Goal: Task Accomplishment & Management: Manage account settings

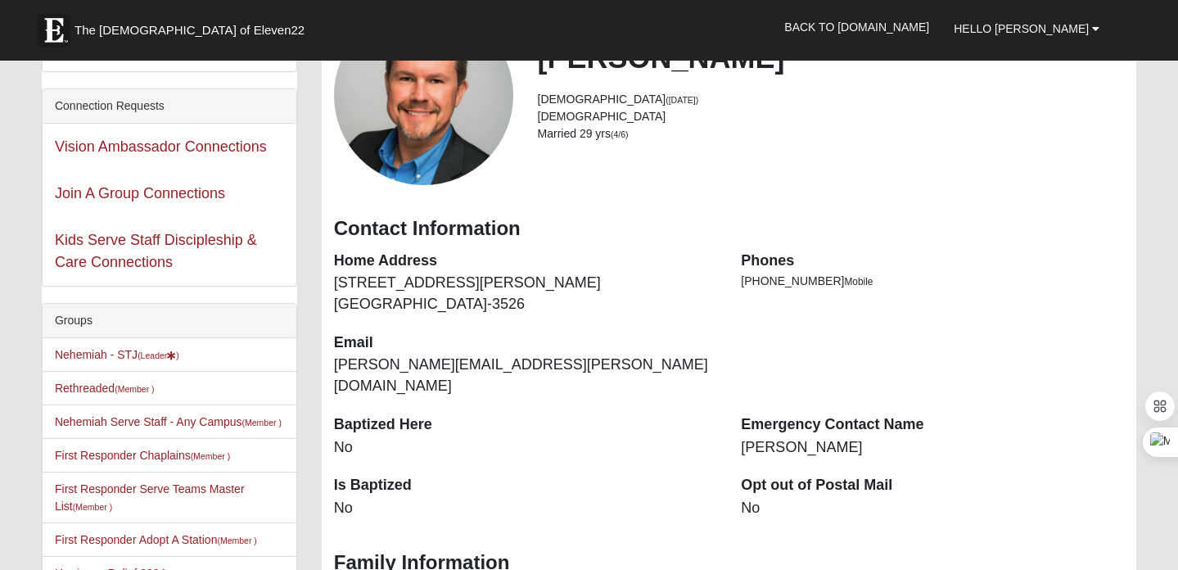
scroll to position [110, 0]
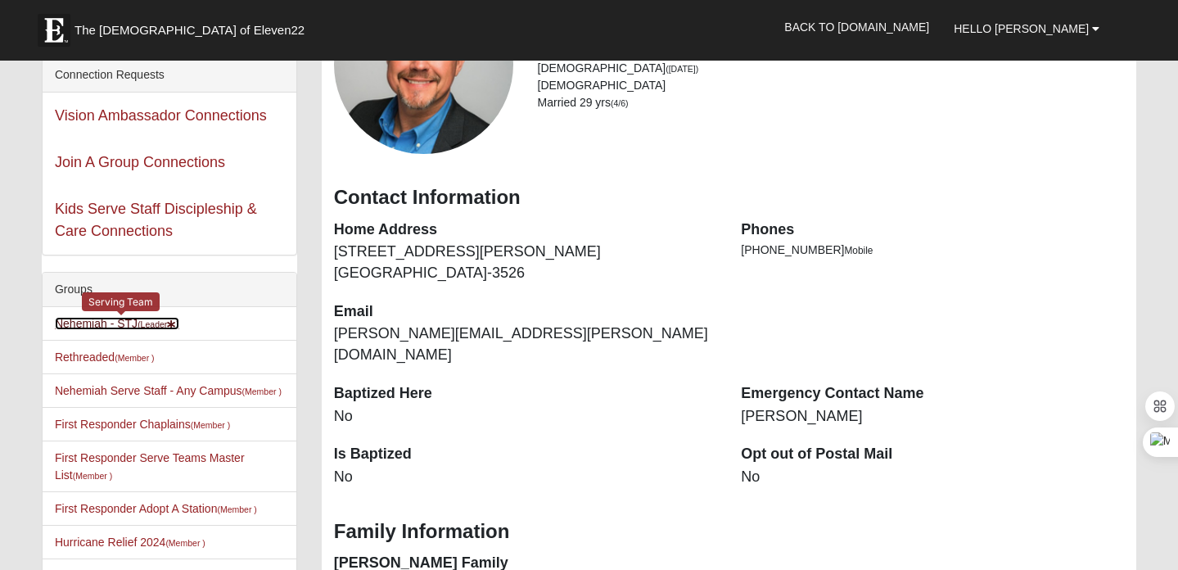
click at [101, 324] on link "Nehemiah - STJ (Leader )" at bounding box center [117, 323] width 124 height 13
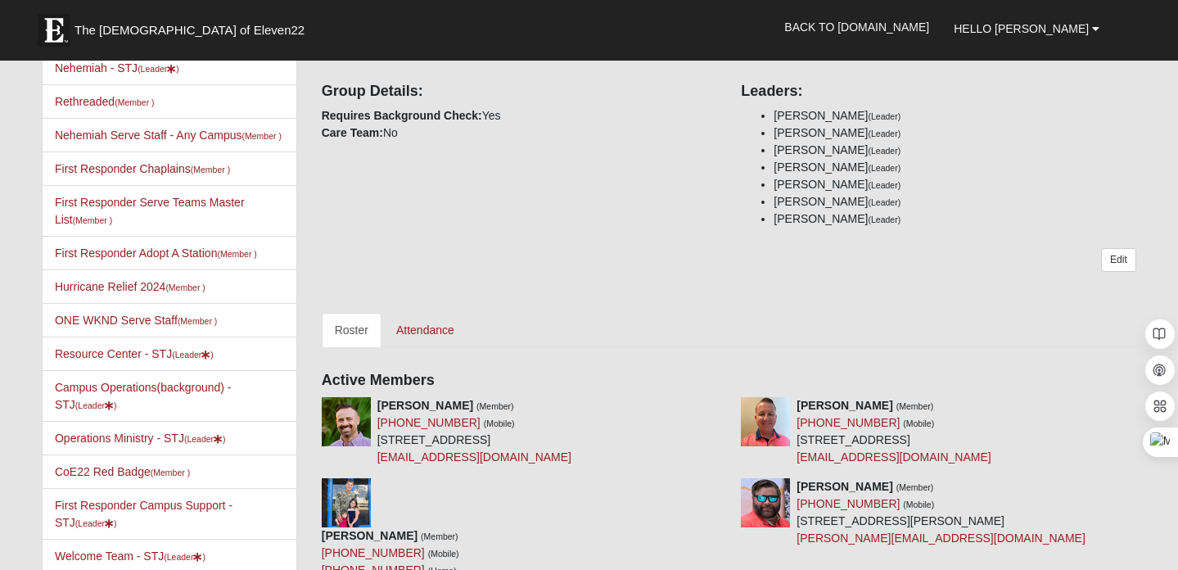
scroll to position [255, 0]
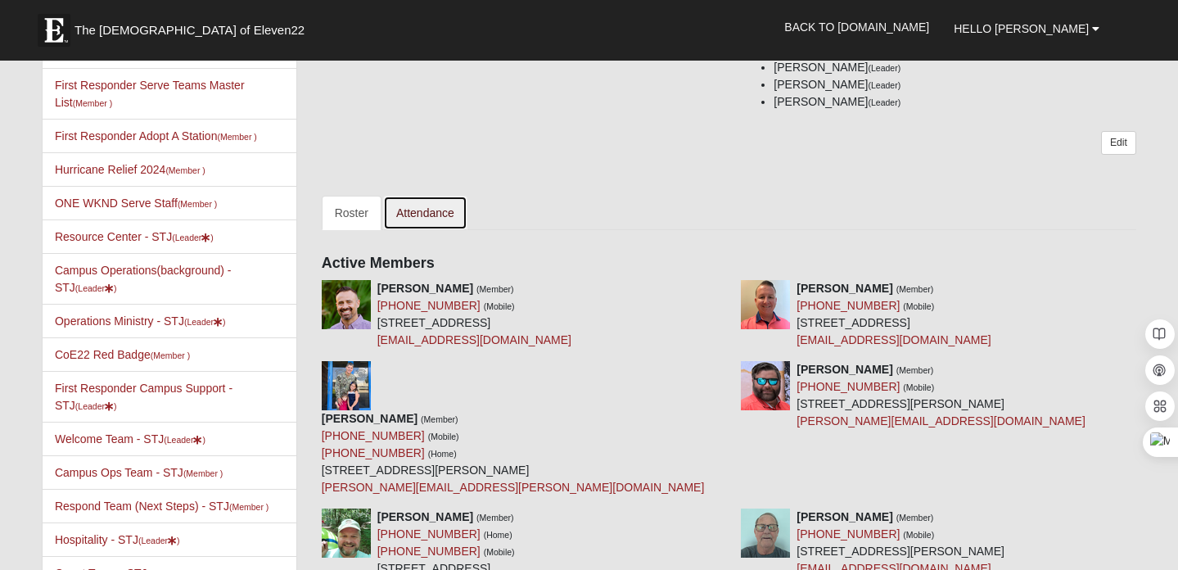
click at [439, 215] on link "Attendance" at bounding box center [425, 213] width 84 height 34
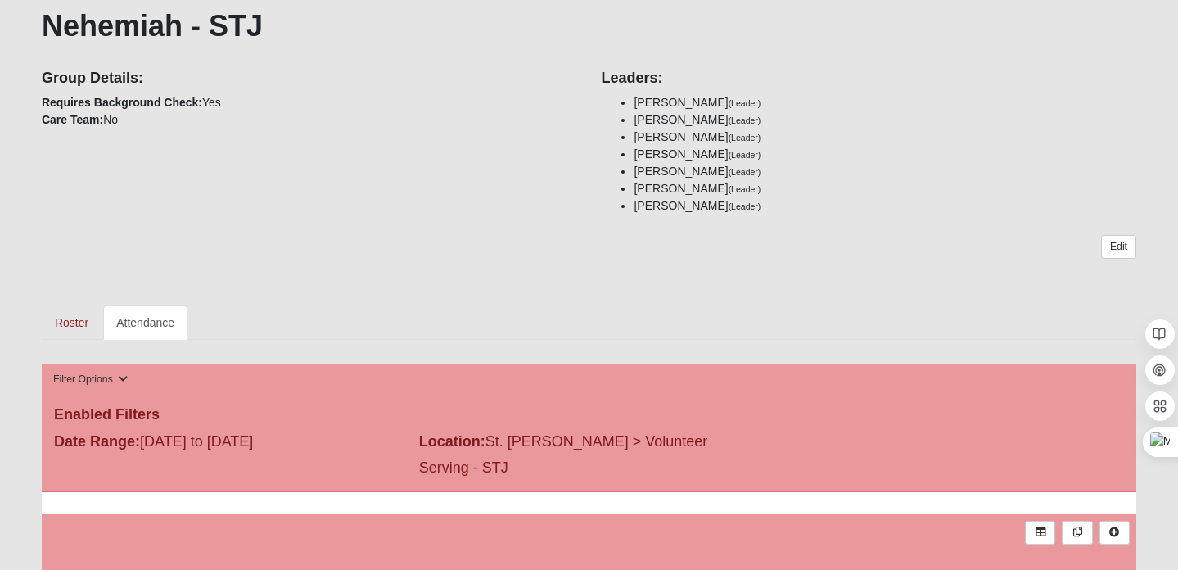
scroll to position [280, 0]
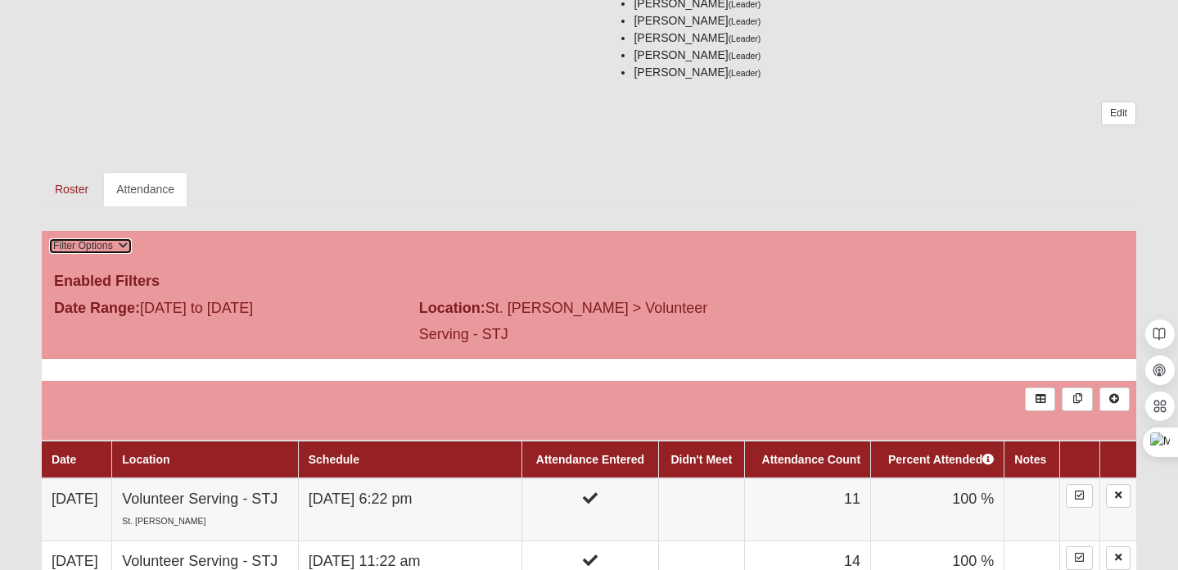
click at [119, 242] on icon at bounding box center [123, 246] width 10 height 10
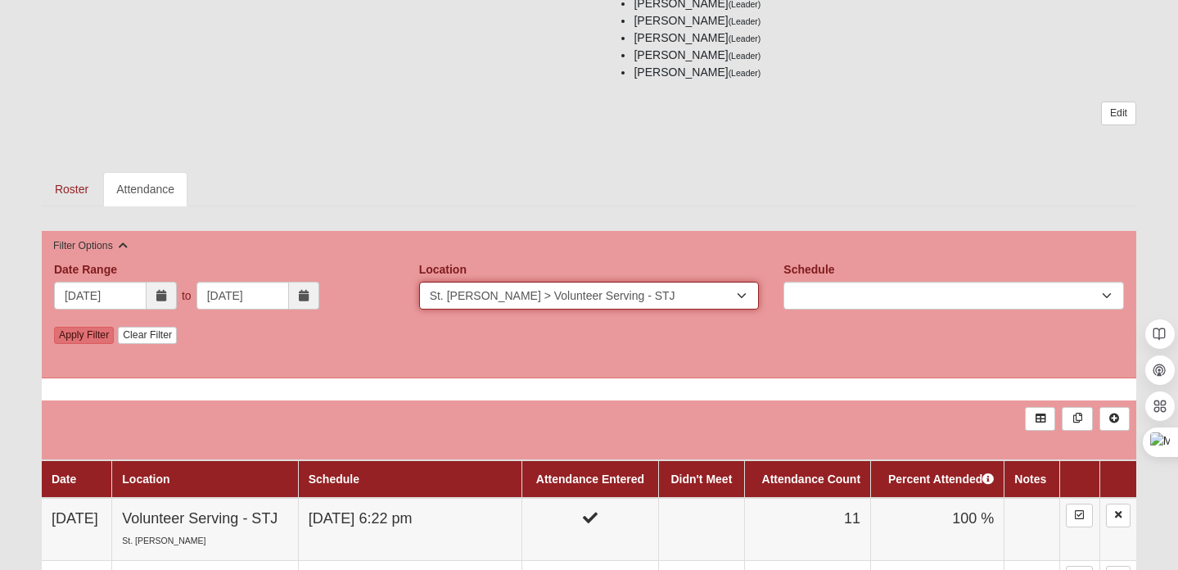
click at [747, 296] on select "Mandarin Mandarin > Volunteer Serving - MAN St. Johns St. Johns > Volunteer Ser…" at bounding box center [589, 296] width 341 height 28
click at [419, 282] on select "Mandarin Mandarin > Volunteer Serving - MAN St. Johns St. Johns > Volunteer Ser…" at bounding box center [589, 296] width 341 height 28
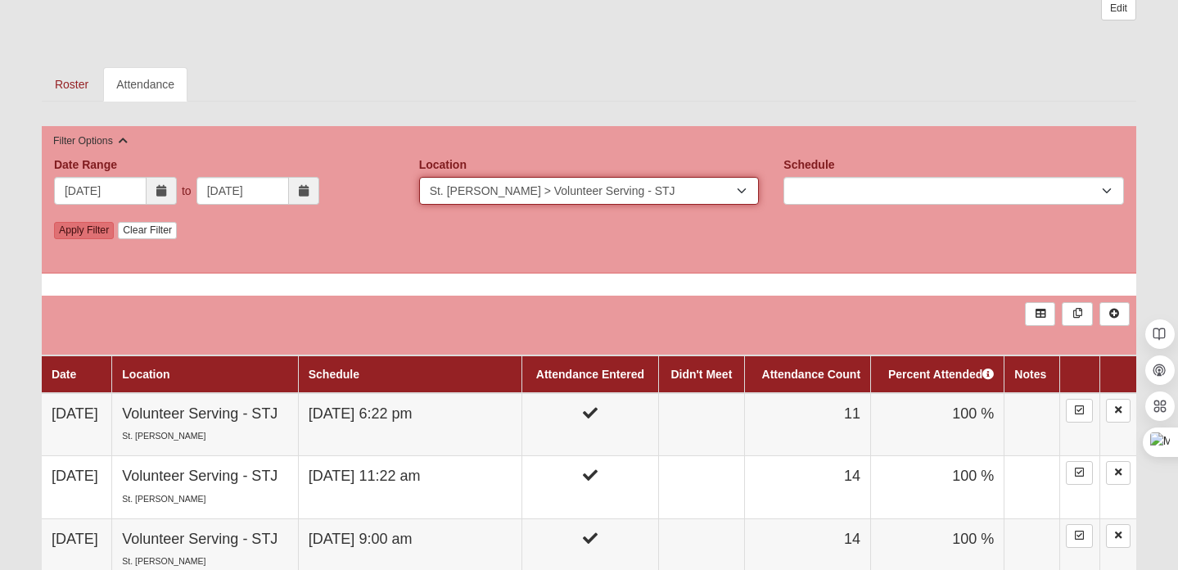
scroll to position [385, 0]
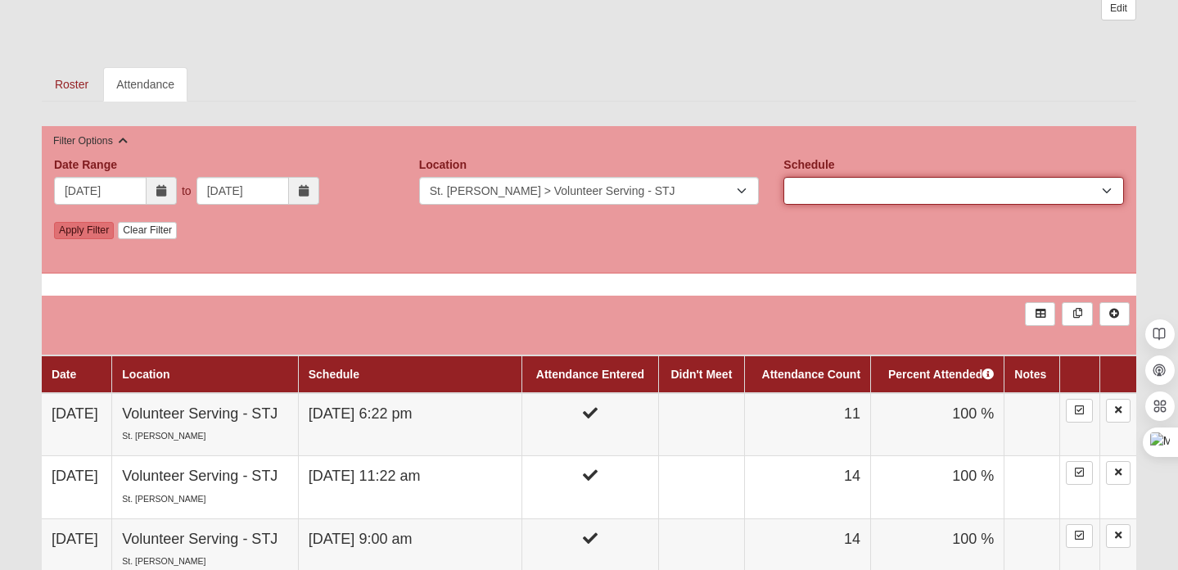
click at [848, 189] on select "#OneWeekend Friday 5:00PM #OneWeekend Saturday 8:00AM Buddy Break Christmas Eve…" at bounding box center [953, 191] width 341 height 28
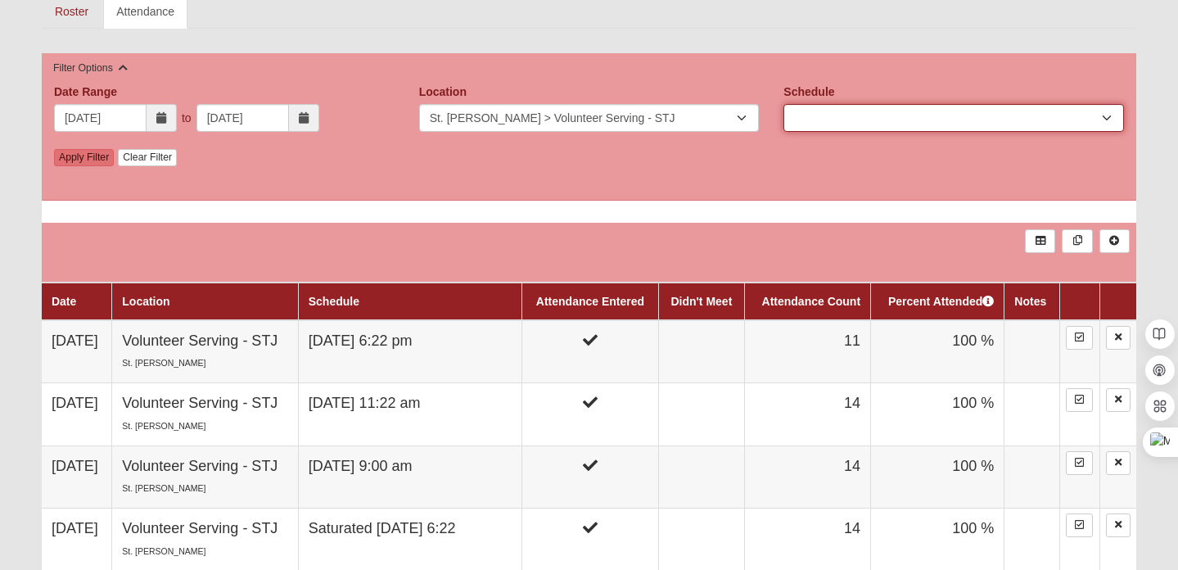
scroll to position [550, 0]
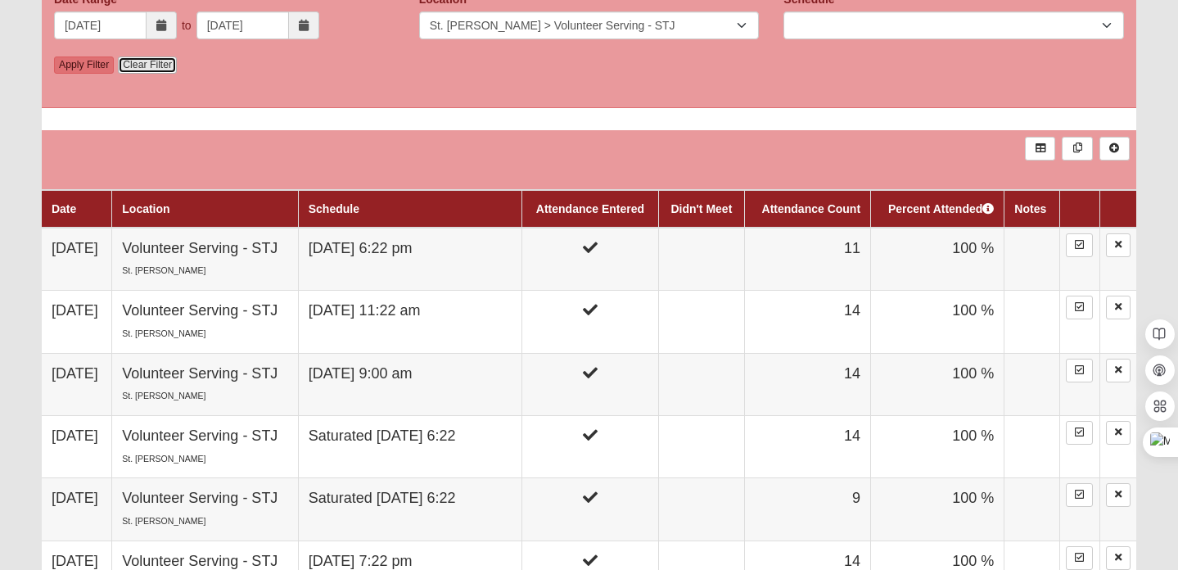
click at [156, 61] on link "Clear Filter" at bounding box center [147, 64] width 59 height 17
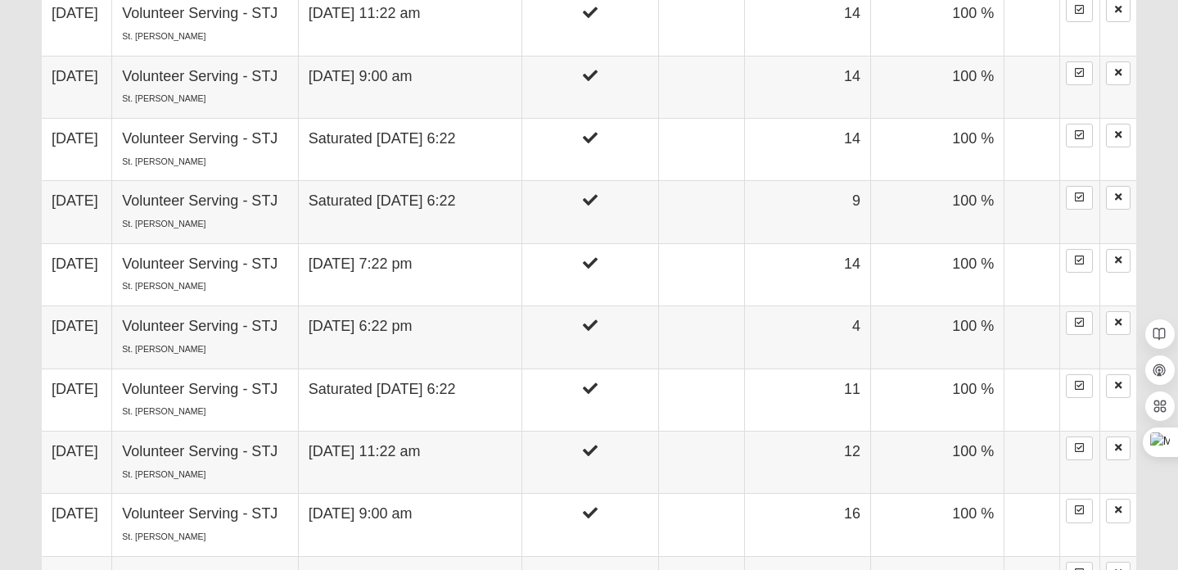
scroll to position [642, 0]
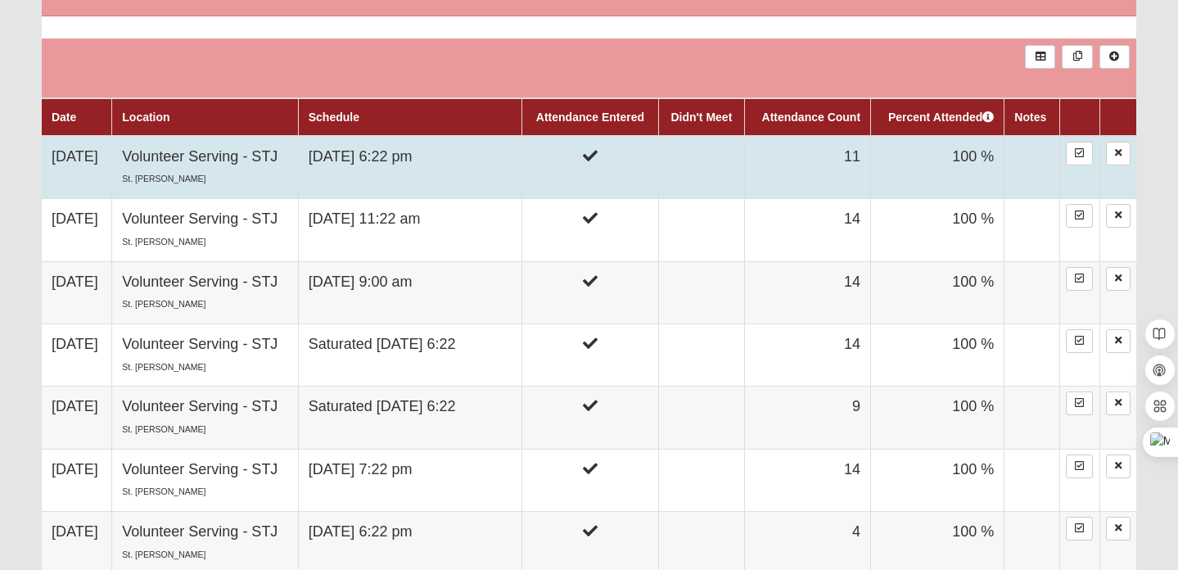
click at [575, 170] on td at bounding box center [590, 167] width 136 height 63
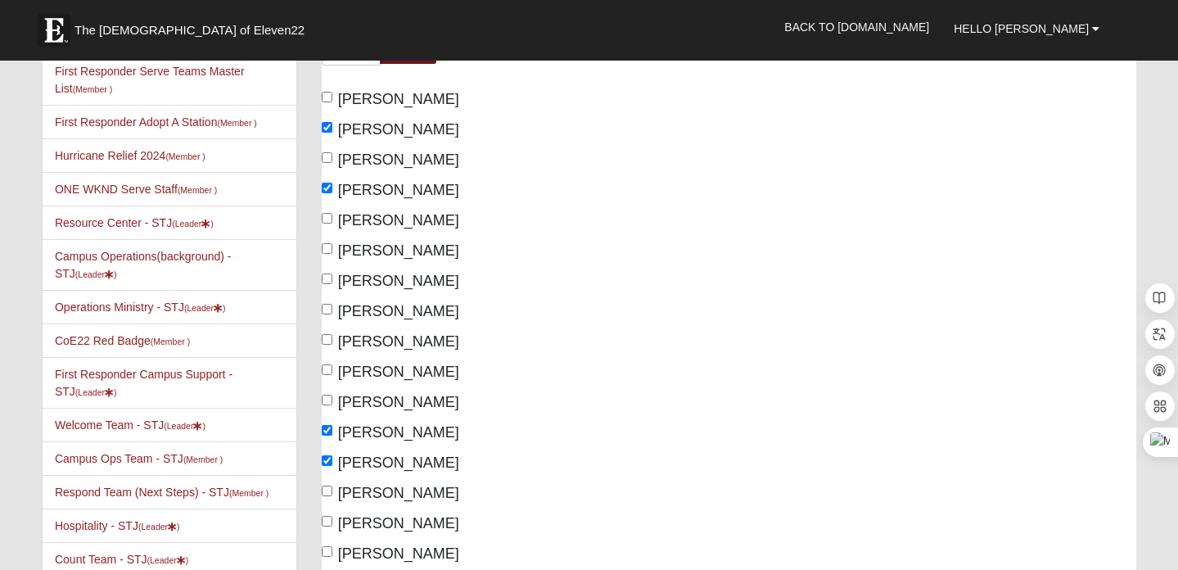
scroll to position [291, 0]
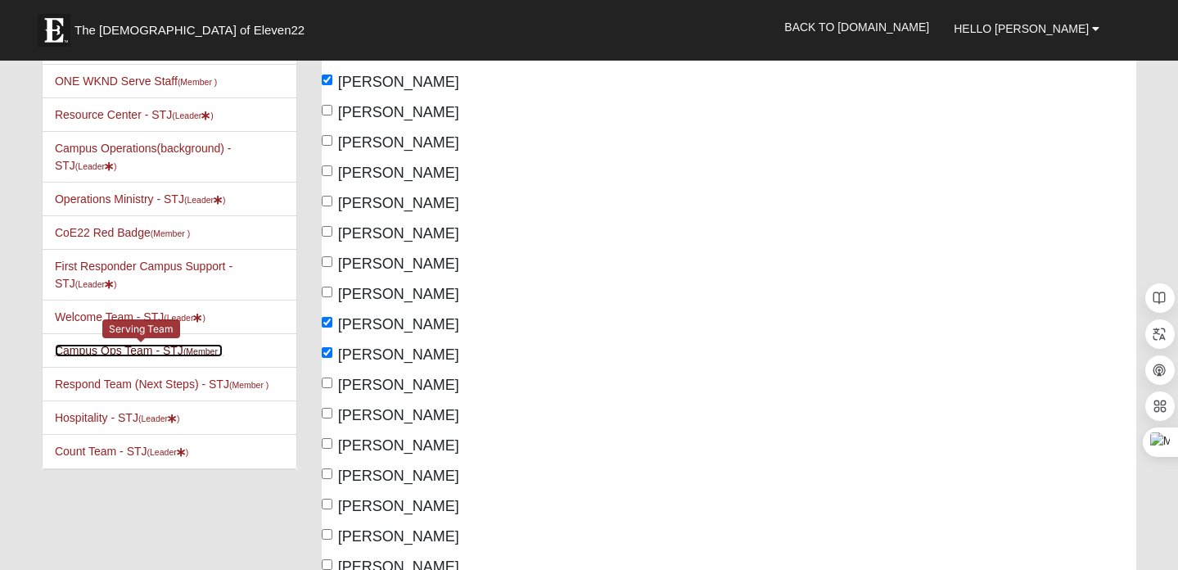
click at [117, 357] on link "Campus Ops Team - STJ (Member )" at bounding box center [139, 350] width 168 height 13
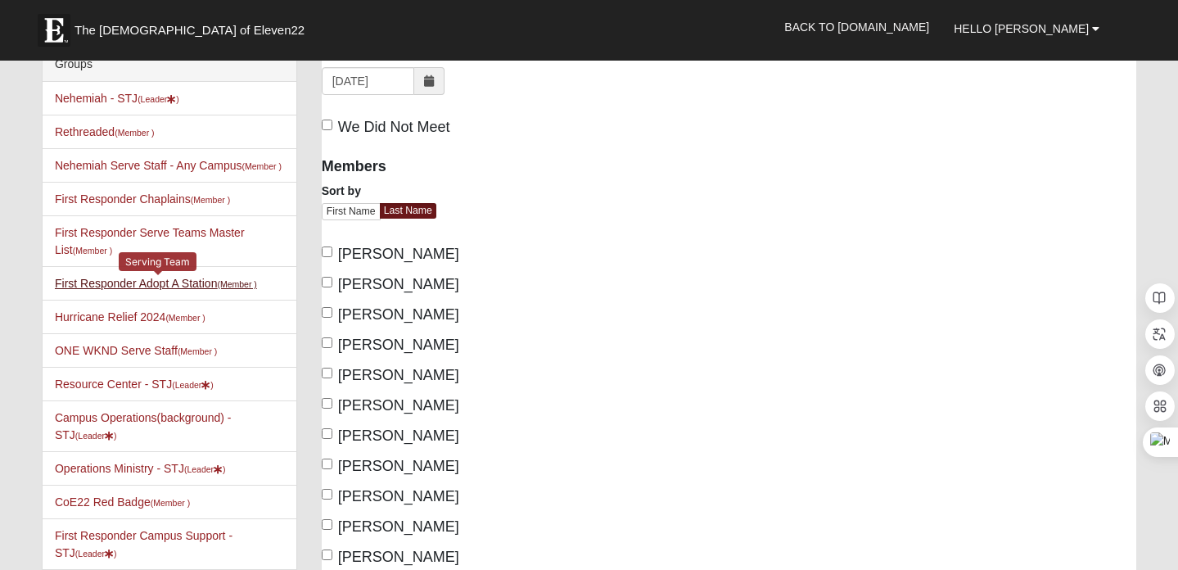
scroll to position [24, 0]
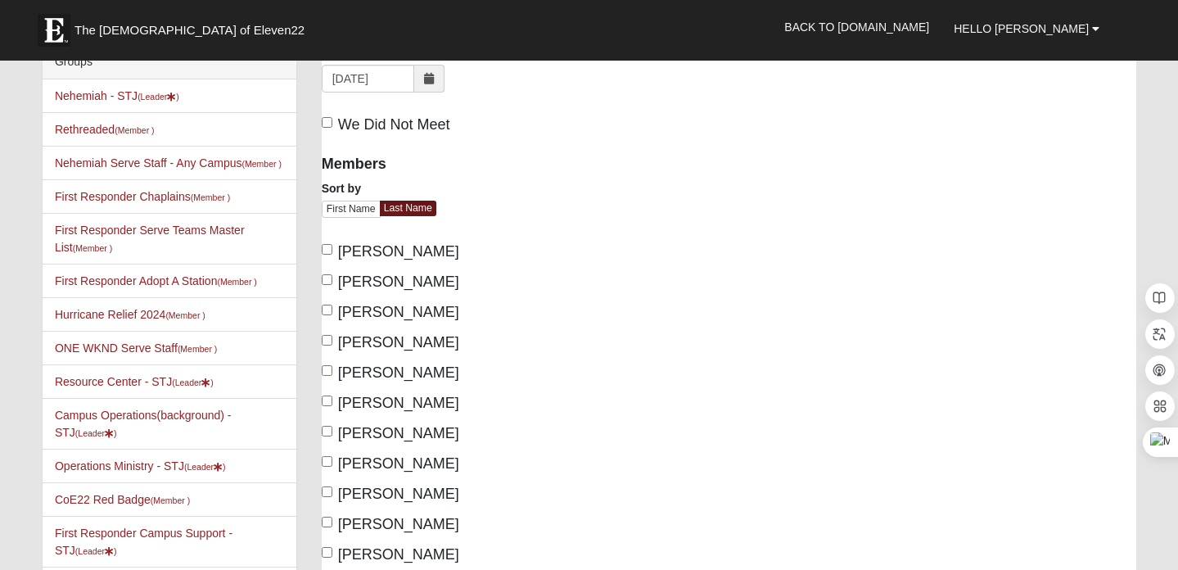
click at [422, 83] on span at bounding box center [429, 79] width 30 height 28
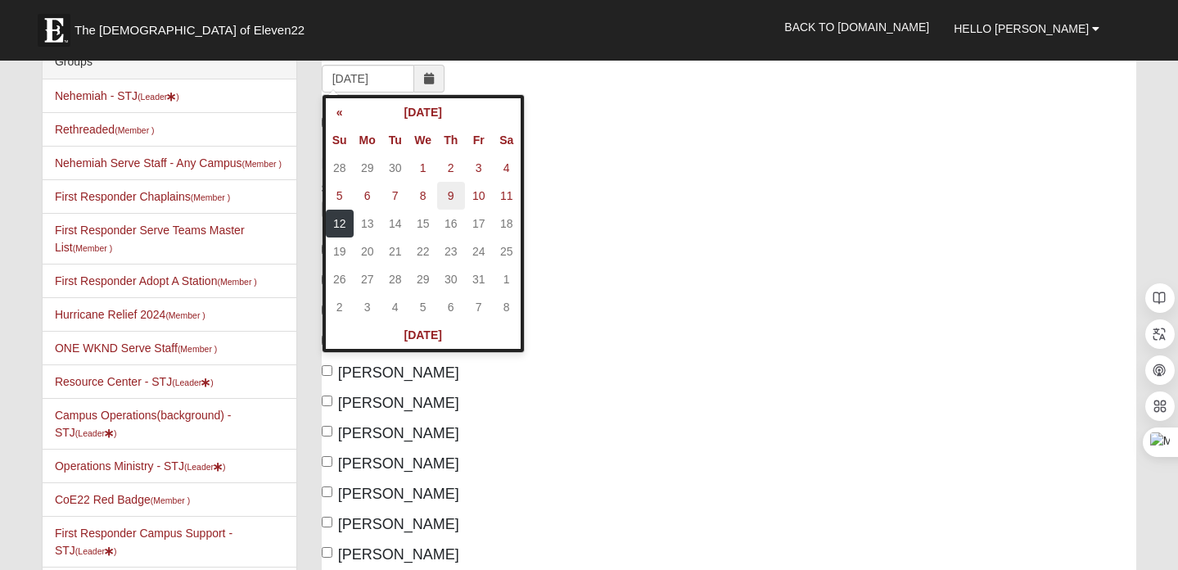
click at [451, 198] on td "9" at bounding box center [451, 196] width 28 height 28
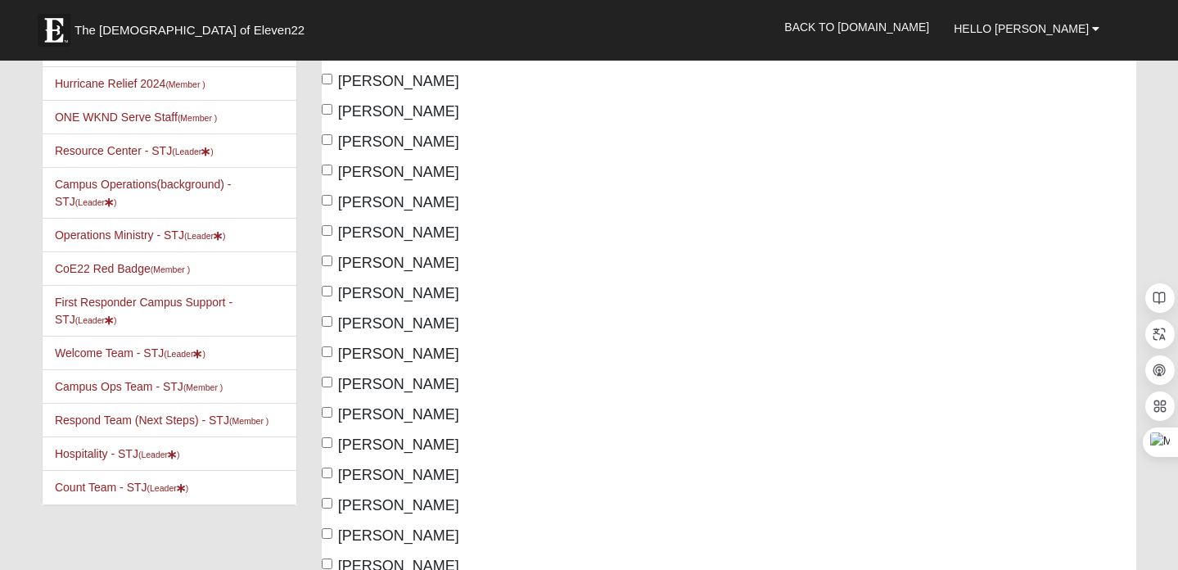
scroll to position [0, 0]
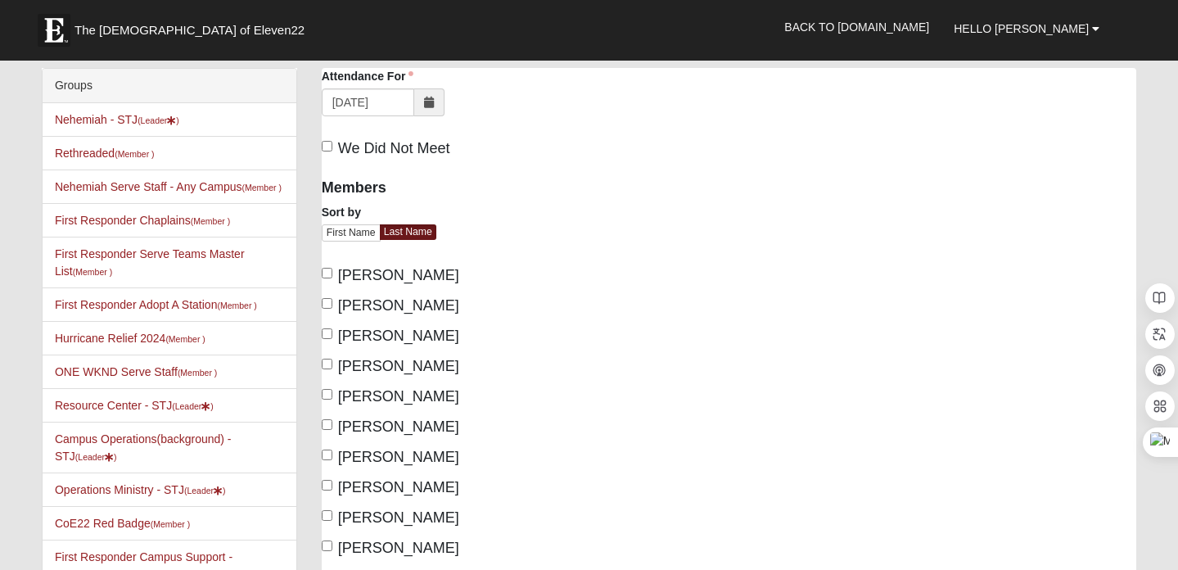
click at [433, 105] on icon at bounding box center [429, 102] width 10 height 11
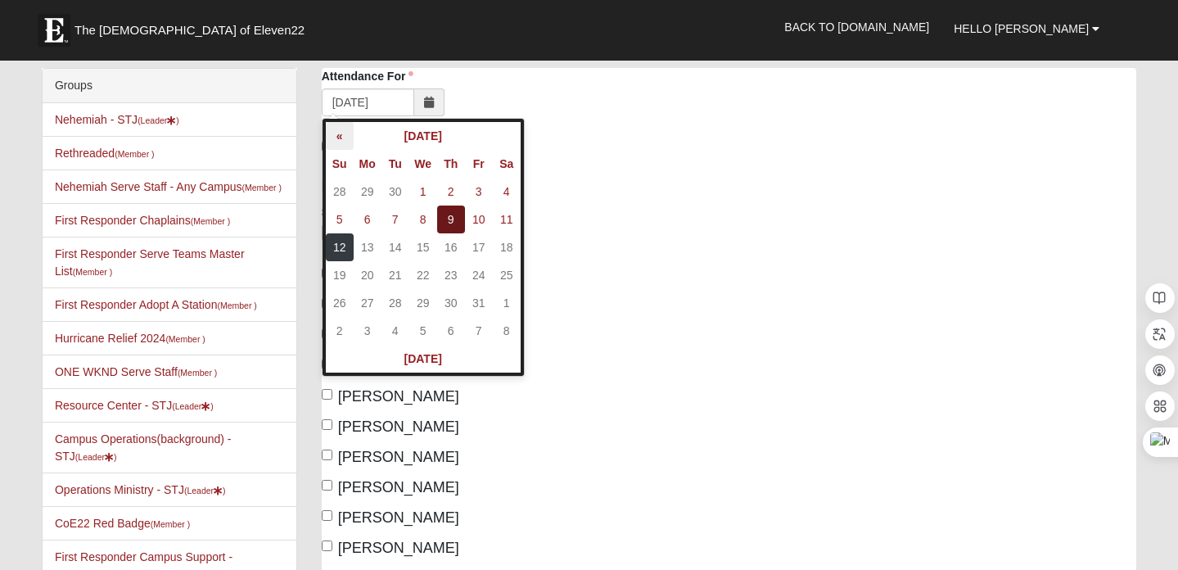
click at [342, 141] on th "«" at bounding box center [340, 136] width 28 height 28
click at [451, 248] on td "14" at bounding box center [451, 247] width 28 height 28
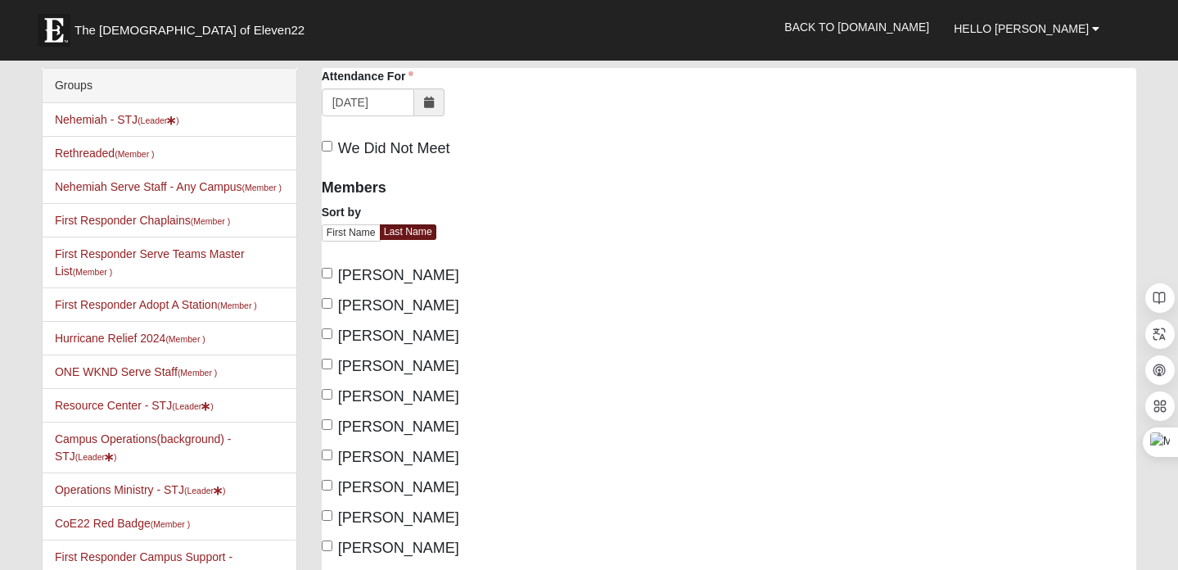
click at [436, 107] on span at bounding box center [429, 102] width 30 height 28
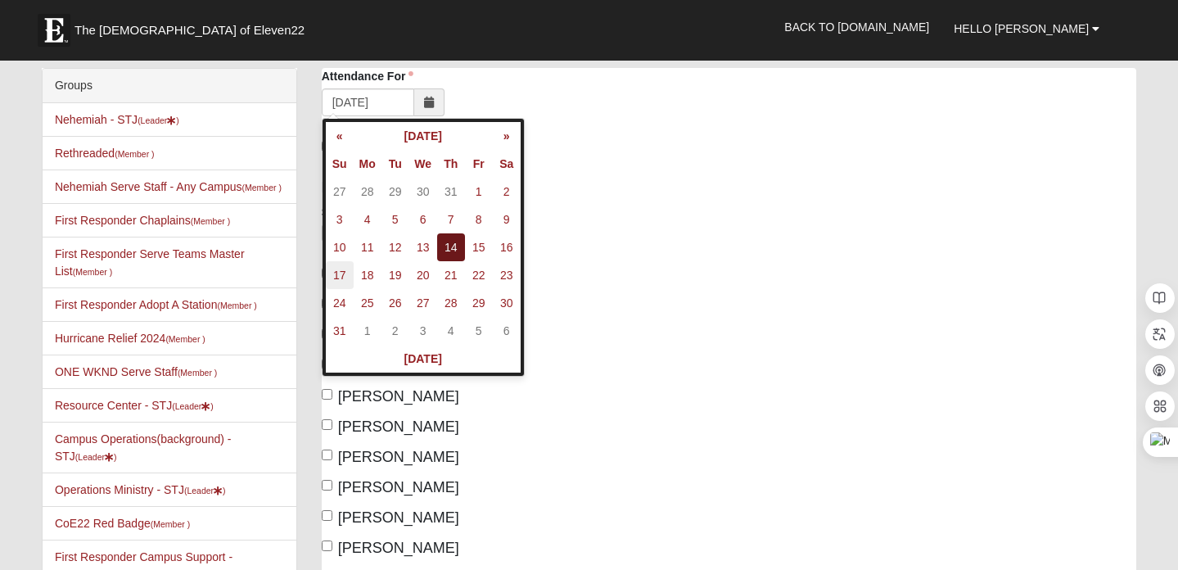
click at [340, 275] on td "17" at bounding box center [340, 275] width 28 height 28
type input "08/17/2025"
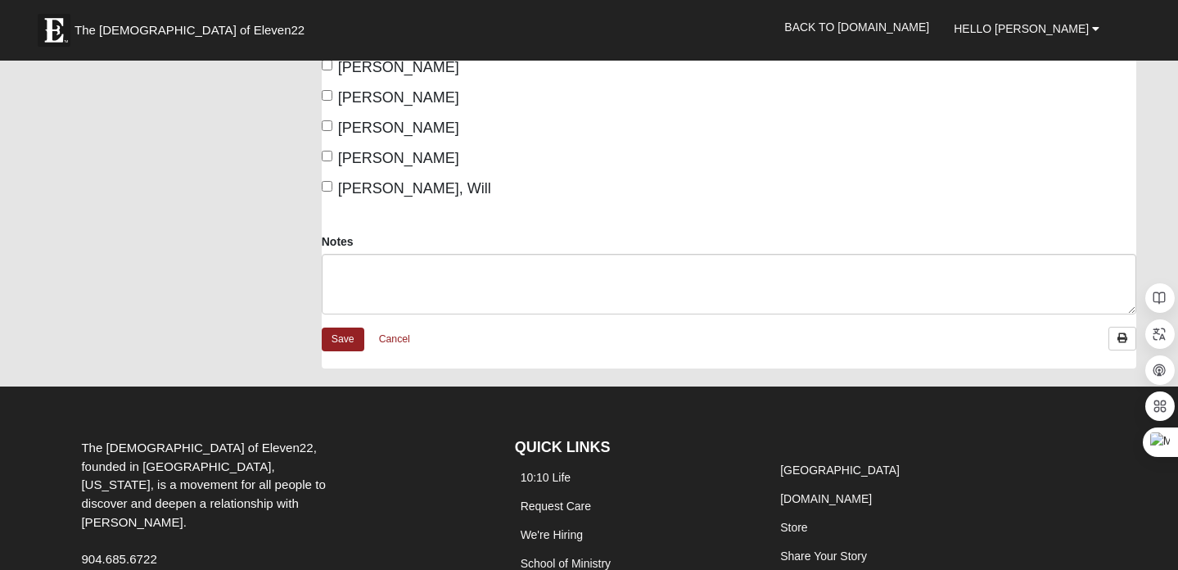
scroll to position [6352, 0]
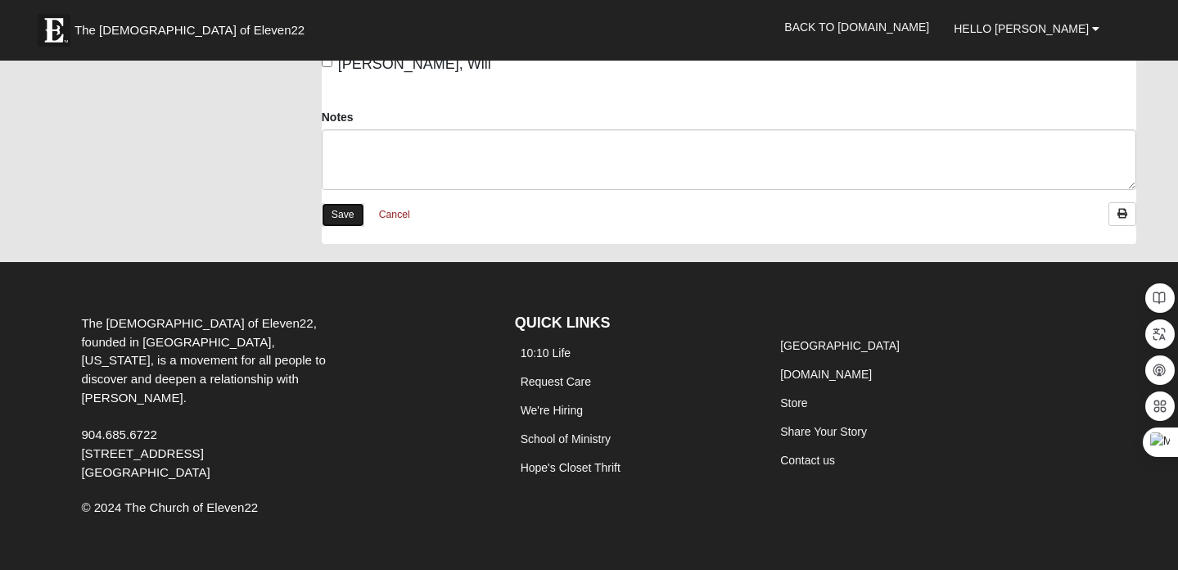
click at [346, 203] on link "Save" at bounding box center [343, 215] width 43 height 24
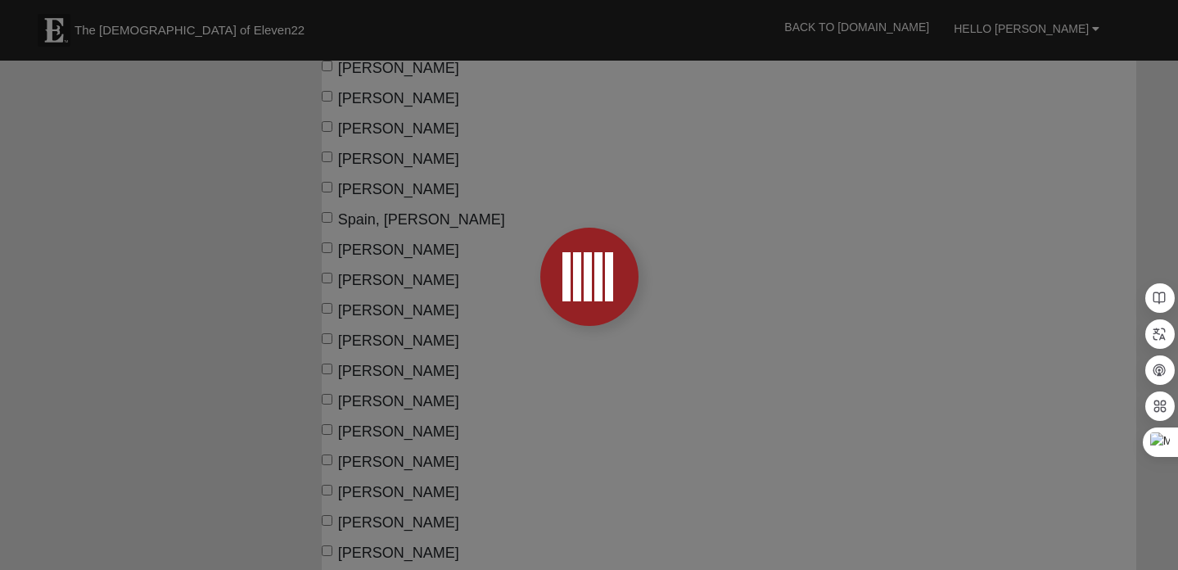
scroll to position [4892, 0]
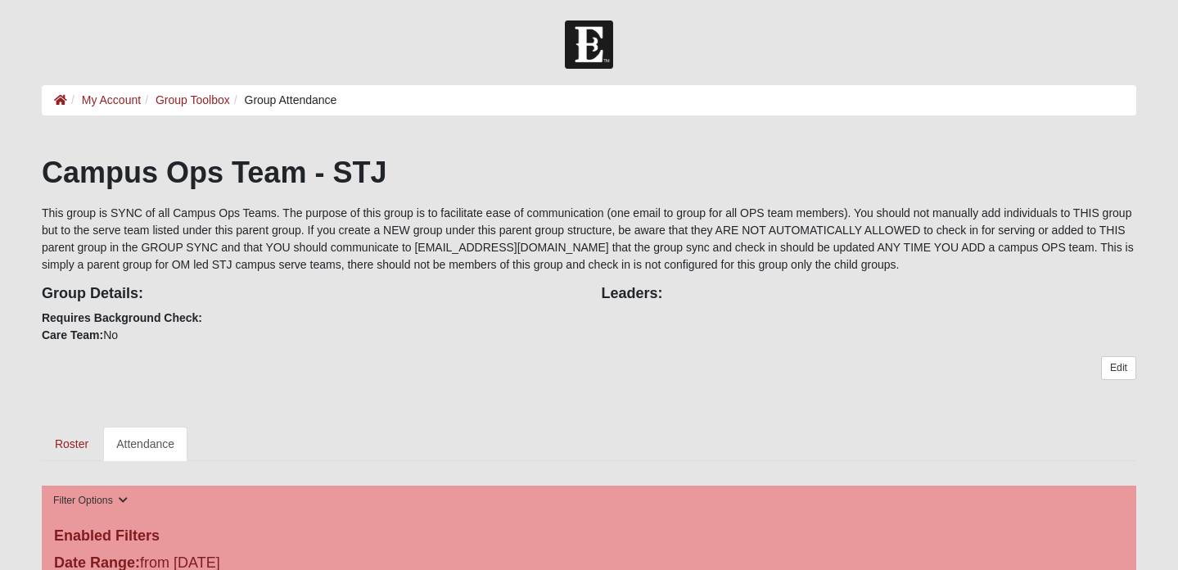
scroll to position [665, 0]
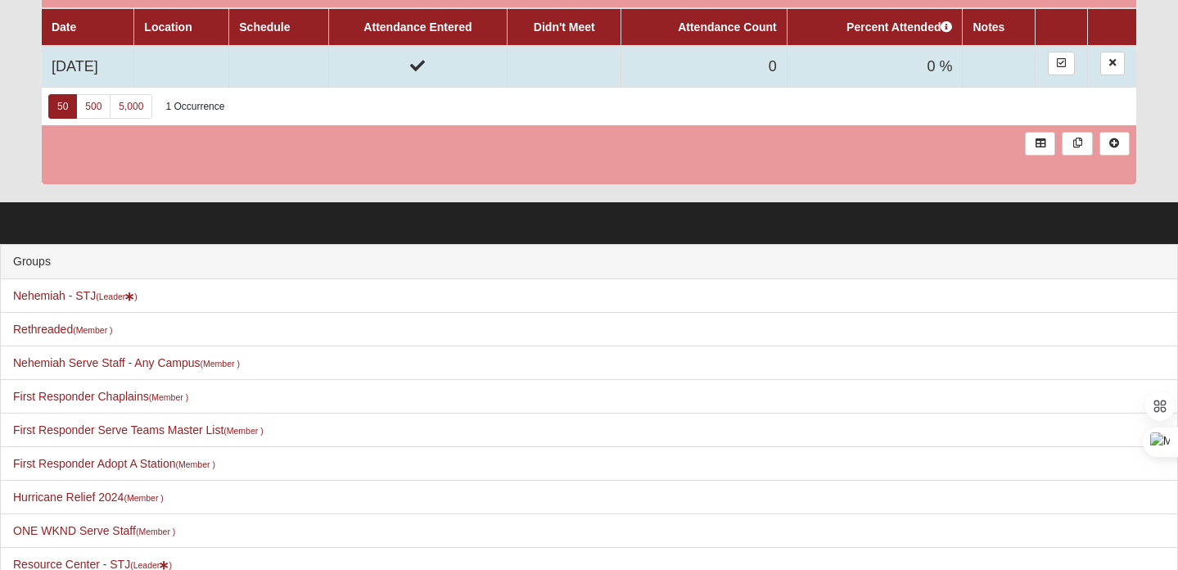
click at [362, 71] on td at bounding box center [417, 67] width 179 height 42
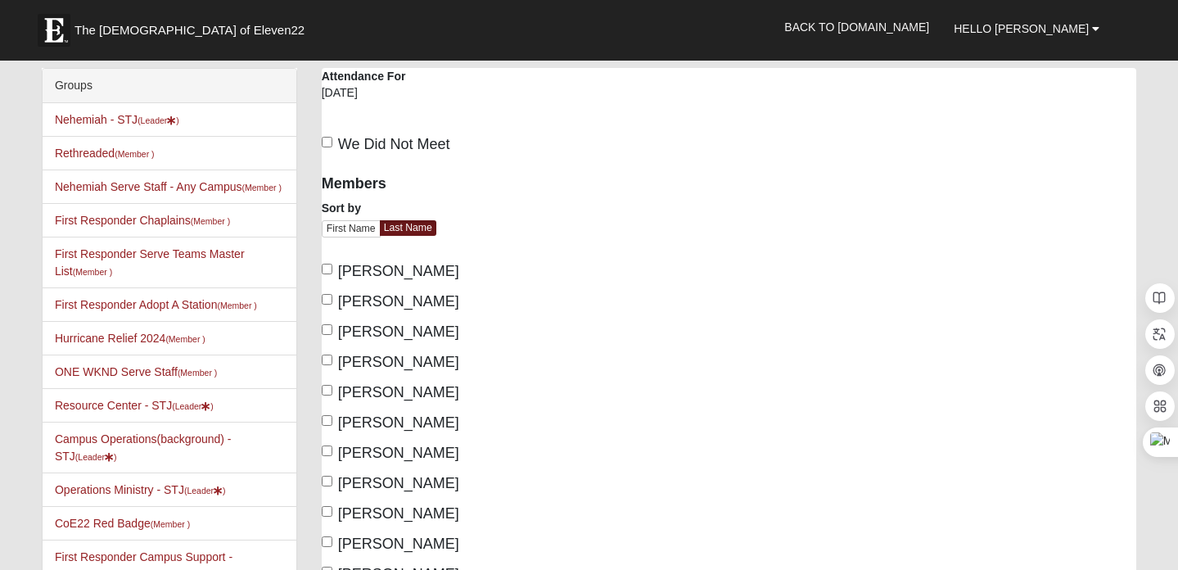
click at [335, 90] on div "[DATE]" at bounding box center [414, 98] width 185 height 28
click at [365, 91] on div "[DATE]" at bounding box center [414, 98] width 185 height 28
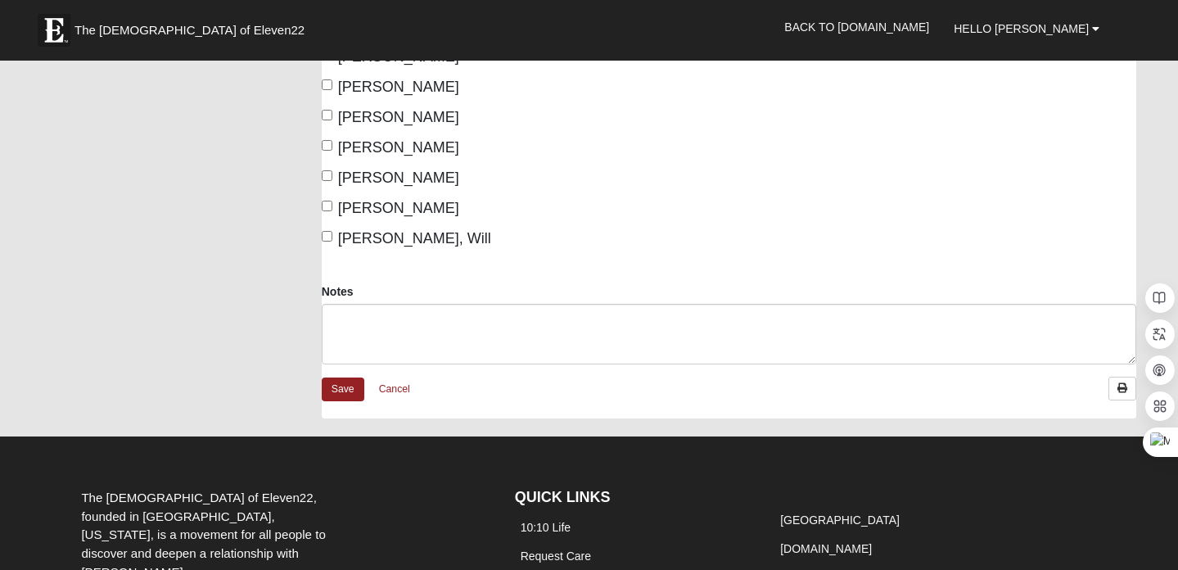
scroll to position [6348, 0]
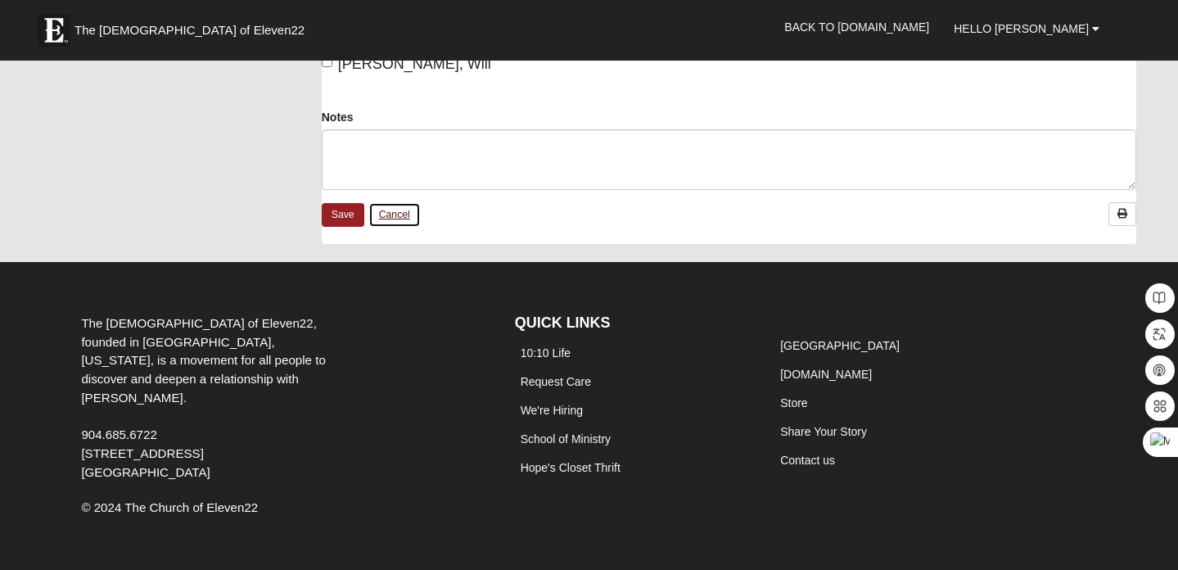
click at [408, 202] on link "Cancel" at bounding box center [394, 214] width 52 height 25
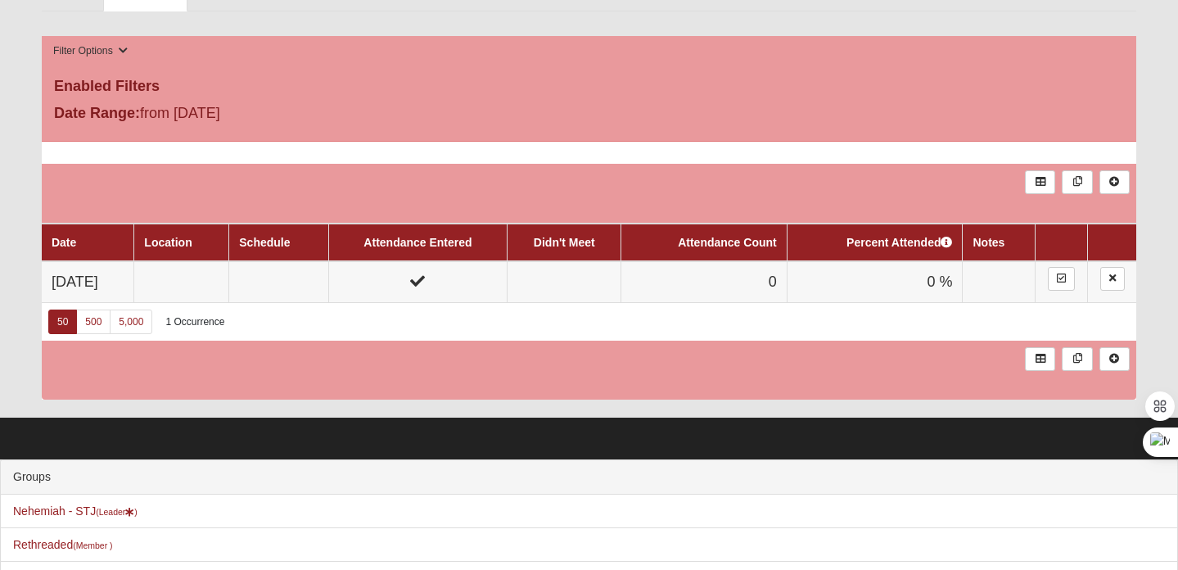
scroll to position [287, 0]
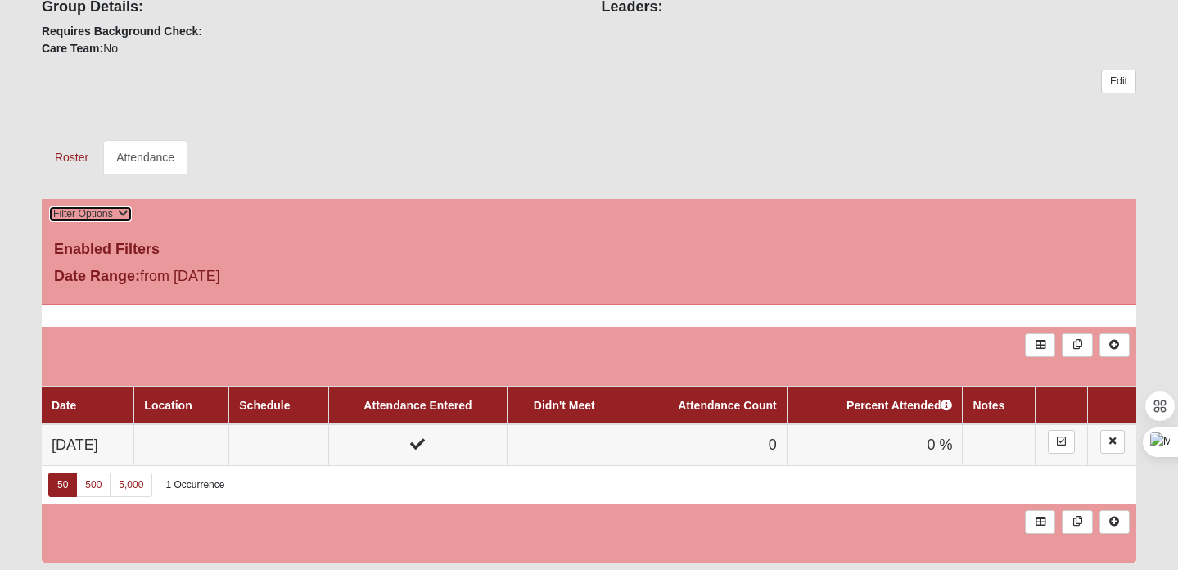
click at [106, 210] on button "Filter Options" at bounding box center [90, 213] width 84 height 17
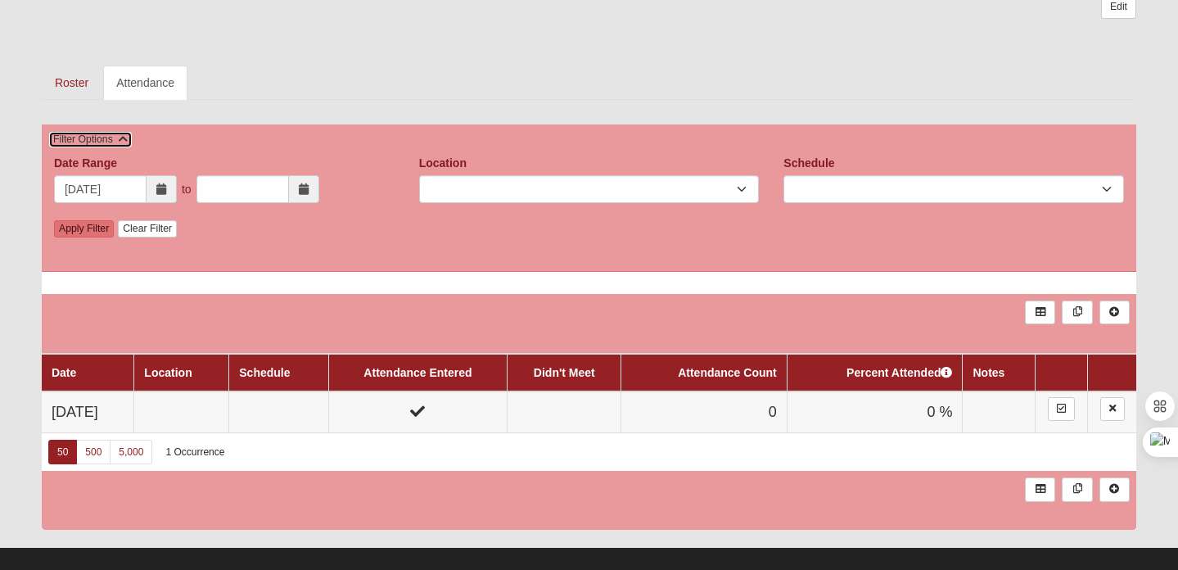
scroll to position [371, 0]
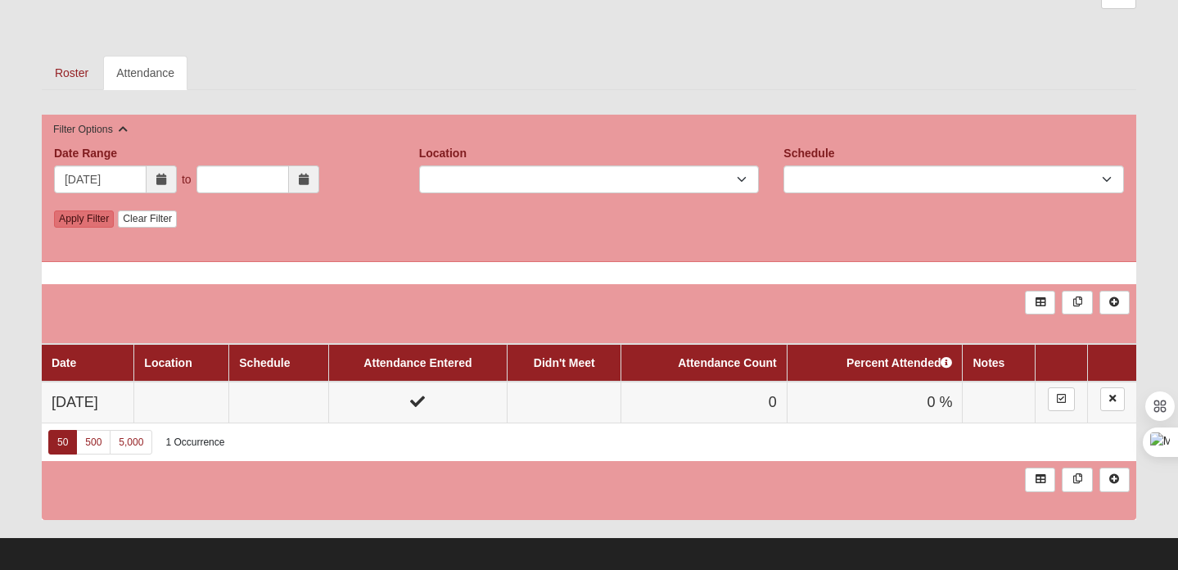
click at [163, 182] on icon at bounding box center [161, 179] width 10 height 11
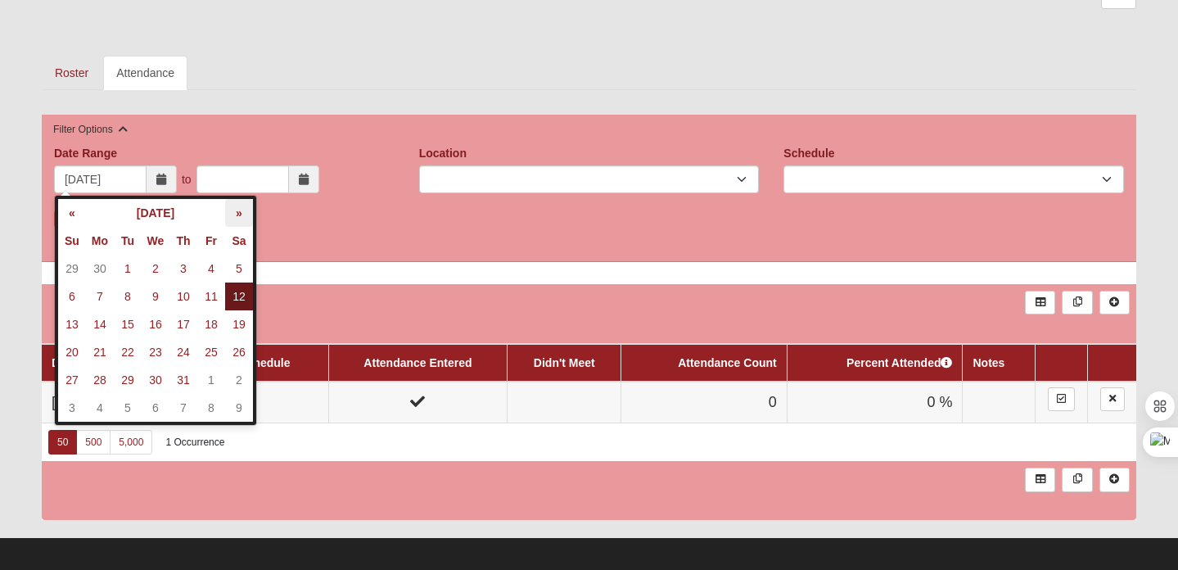
click at [246, 212] on th "»" at bounding box center [239, 213] width 28 height 28
click at [241, 265] on td "4" at bounding box center [239, 269] width 28 height 28
type input "10/04/2025"
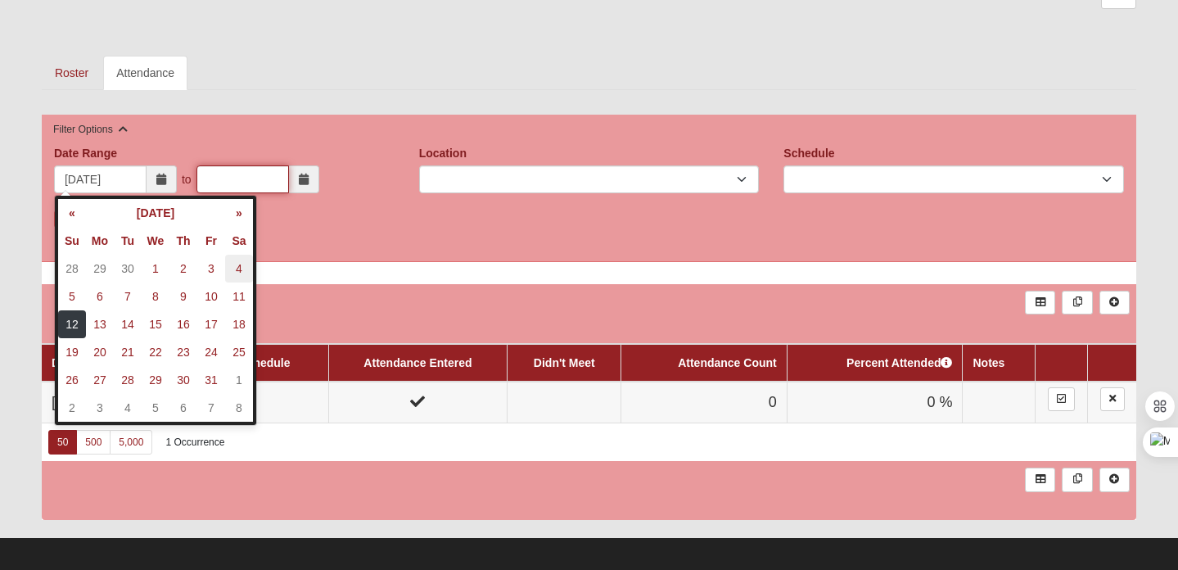
type input "10/04/2025"
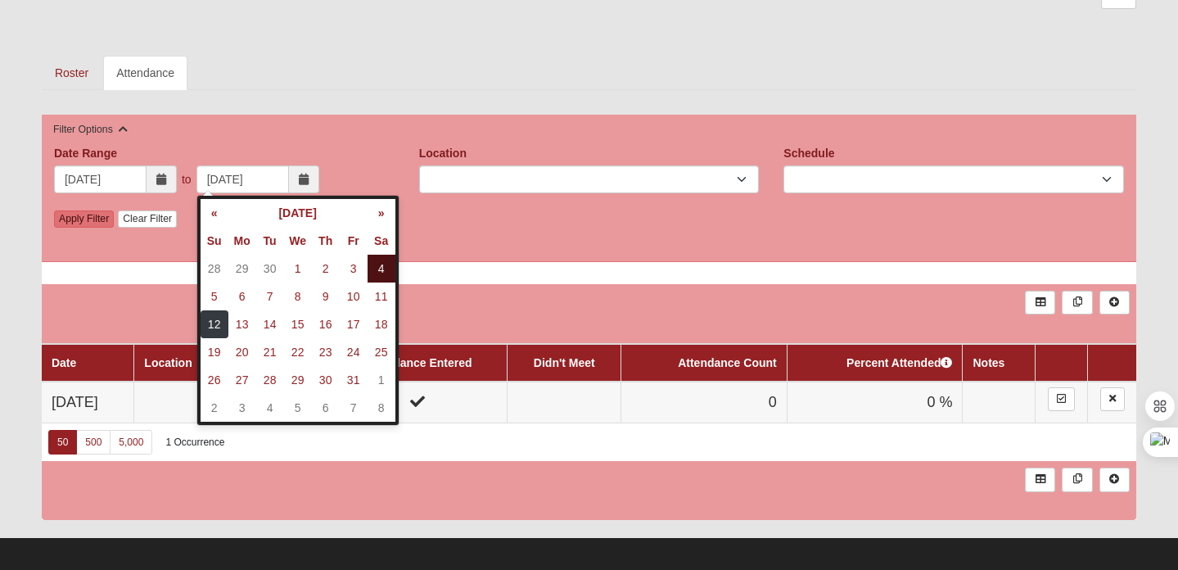
click at [377, 264] on td "4" at bounding box center [382, 269] width 28 height 28
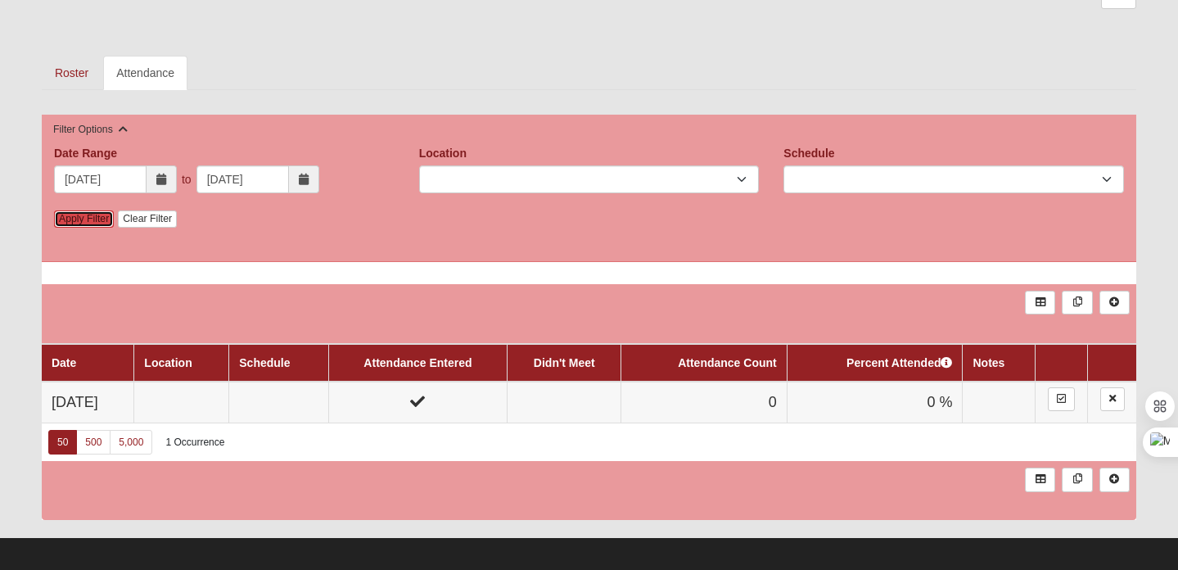
click at [83, 223] on link "Apply Filter" at bounding box center [84, 218] width 60 height 17
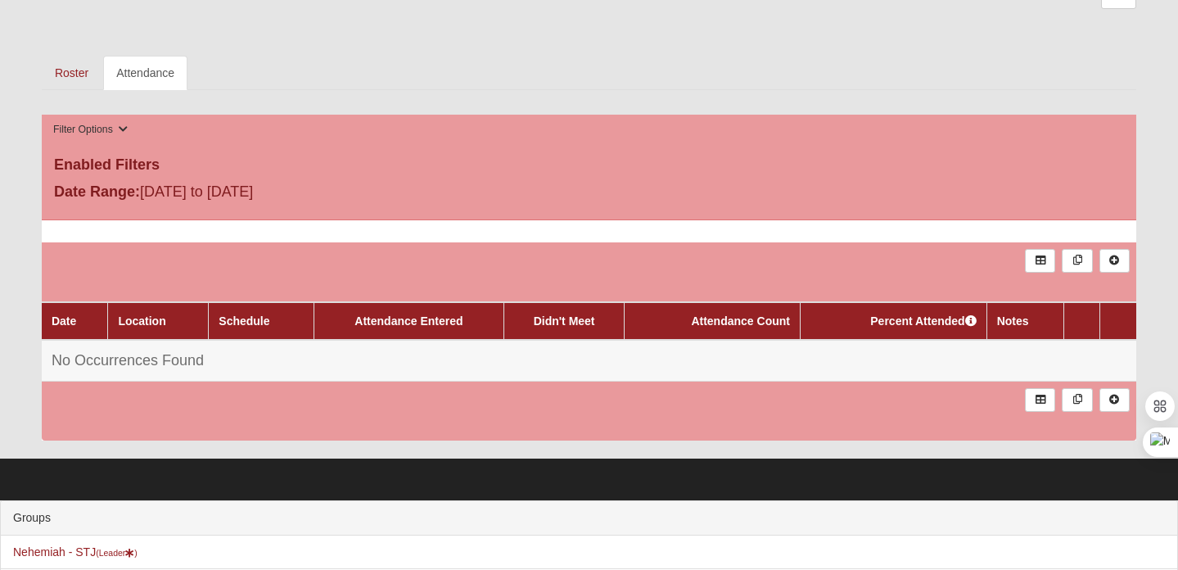
scroll to position [544, 0]
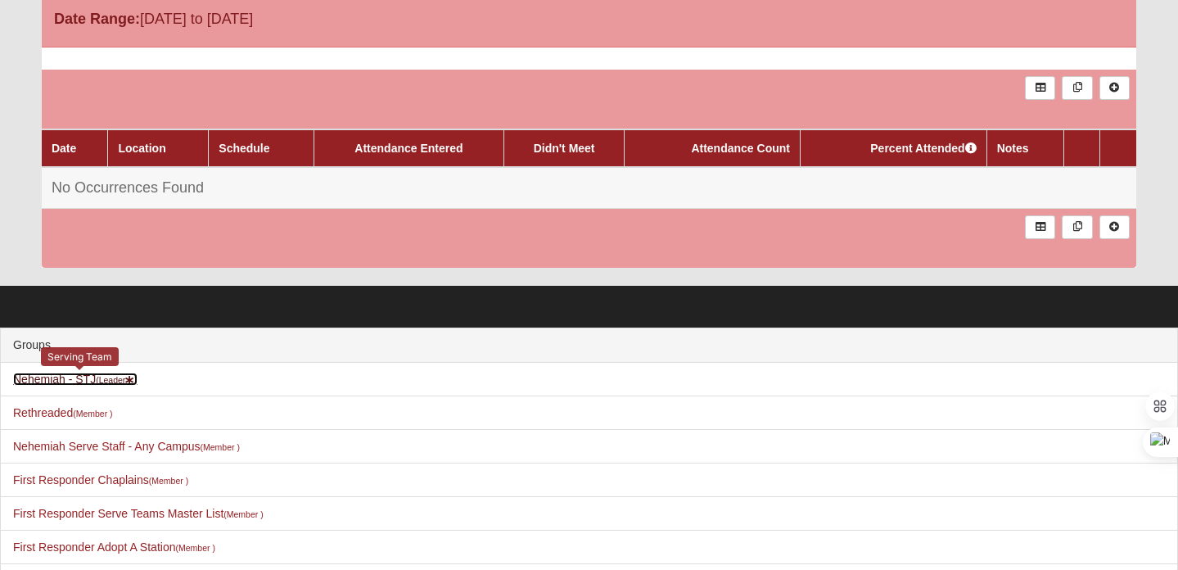
click at [56, 381] on link "Nehemiah - STJ (Leader )" at bounding box center [75, 378] width 124 height 13
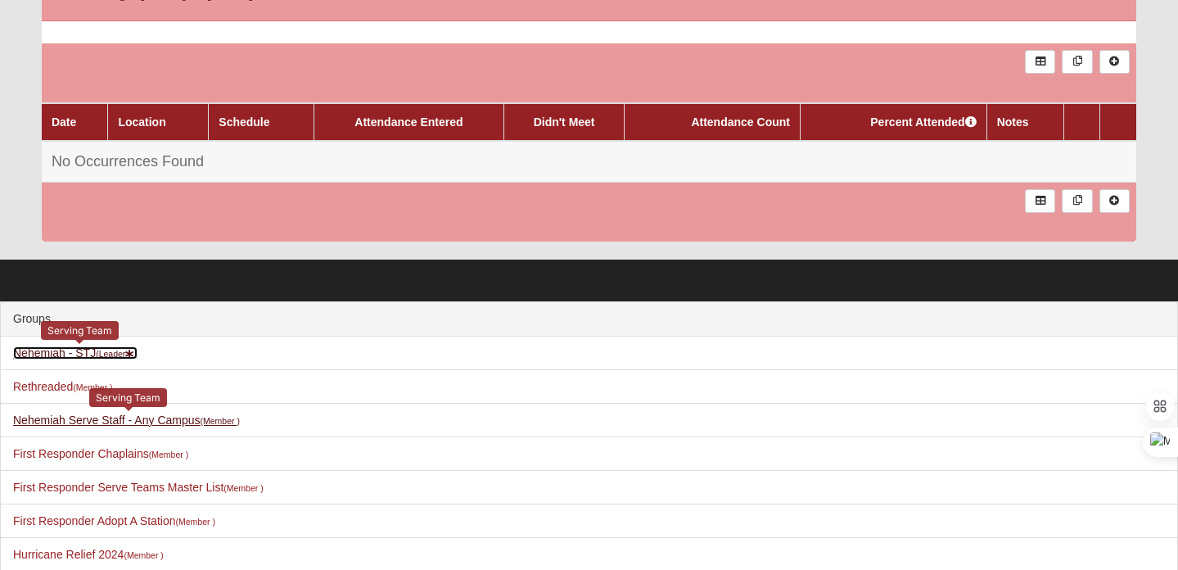
scroll to position [676, 0]
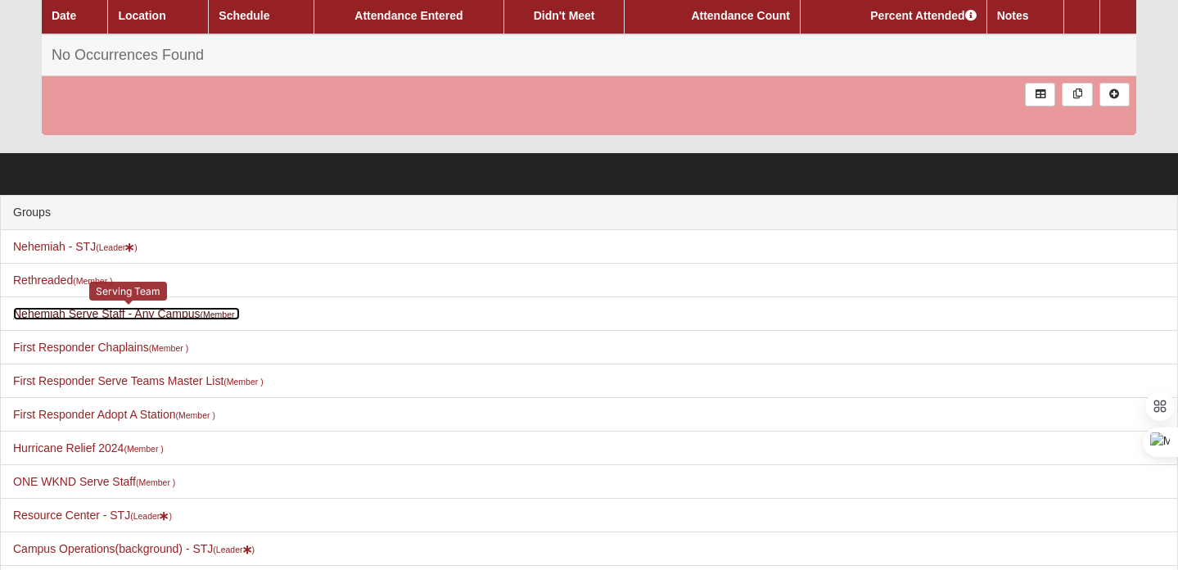
click at [139, 309] on link "Nehemiah Serve Staff - Any Campus (Member )" at bounding box center [126, 313] width 227 height 13
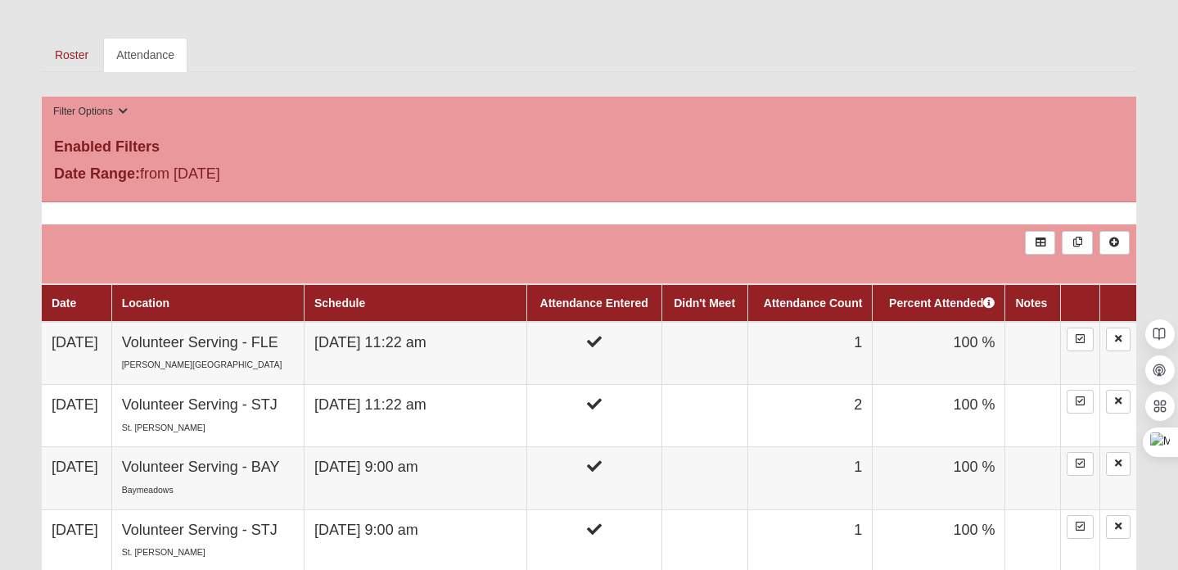
scroll to position [413, 0]
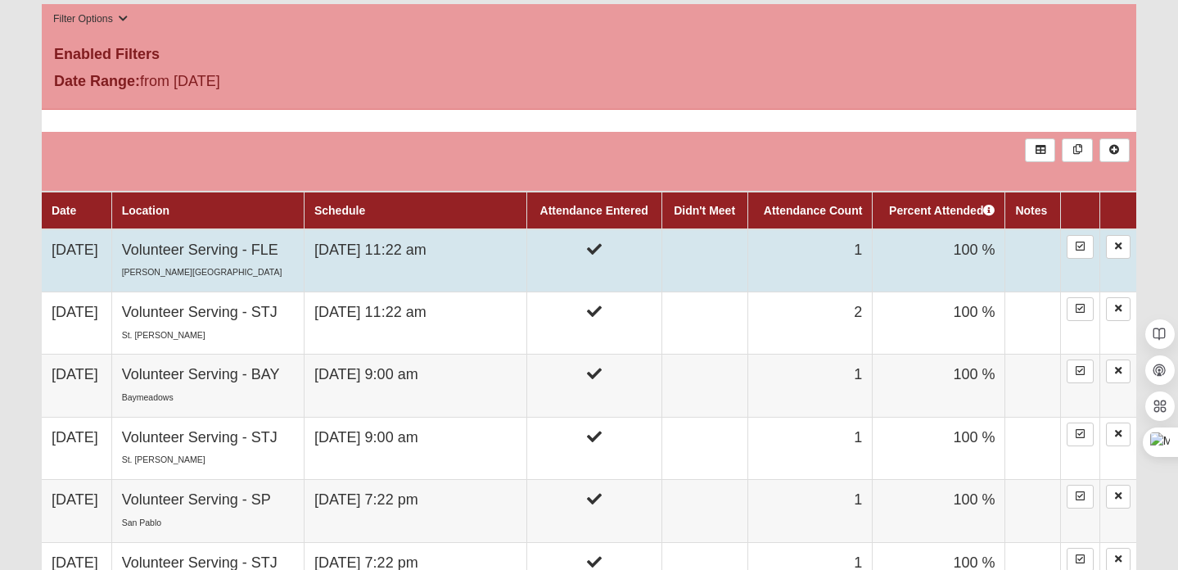
click at [383, 276] on td "[DATE] 11:22 am" at bounding box center [415, 260] width 223 height 63
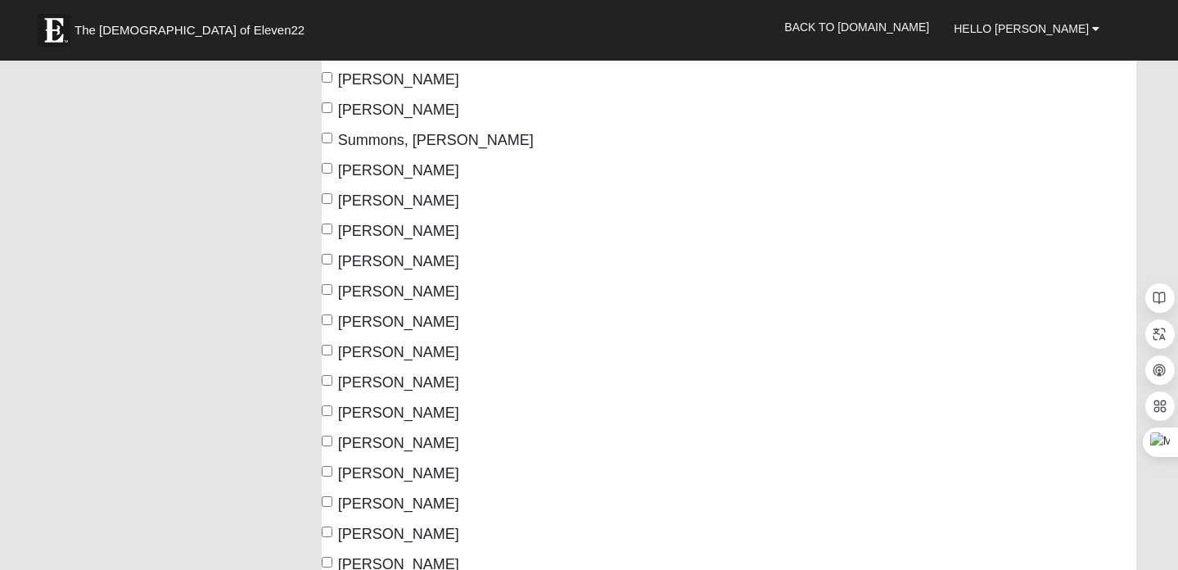
scroll to position [23866, 0]
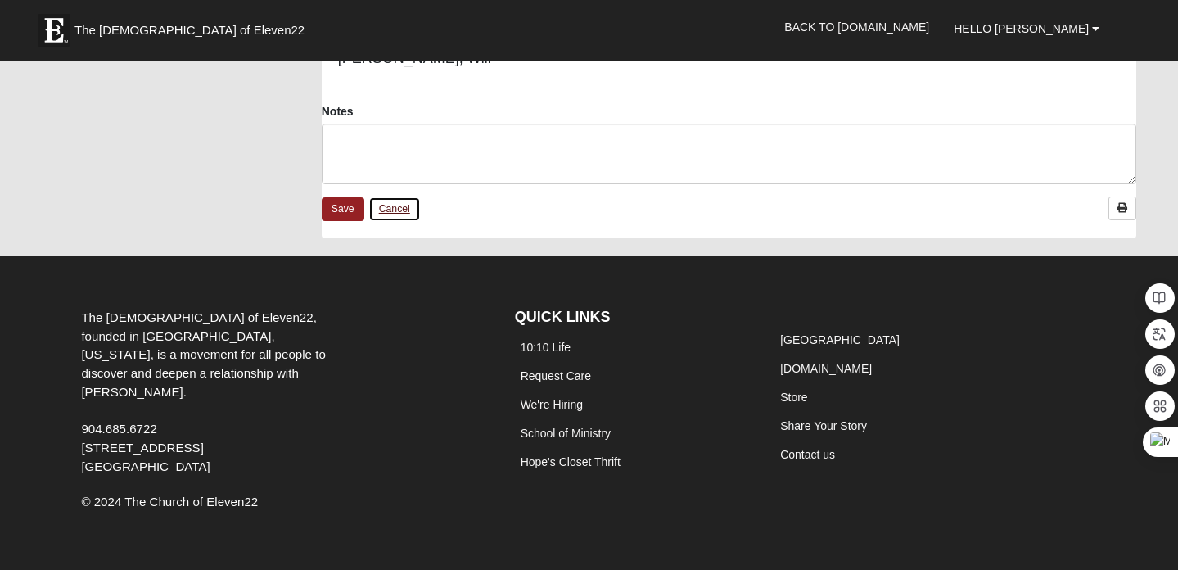
click at [400, 199] on link "Cancel" at bounding box center [394, 208] width 52 height 25
